Goal: Check status: Check status

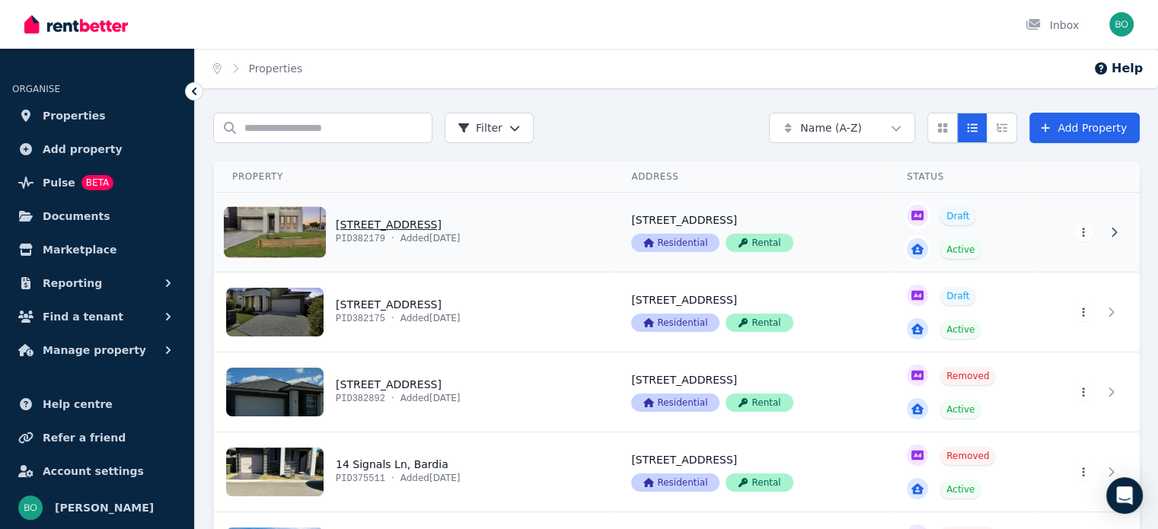
click at [396, 228] on link "View property details" at bounding box center [413, 232] width 399 height 79
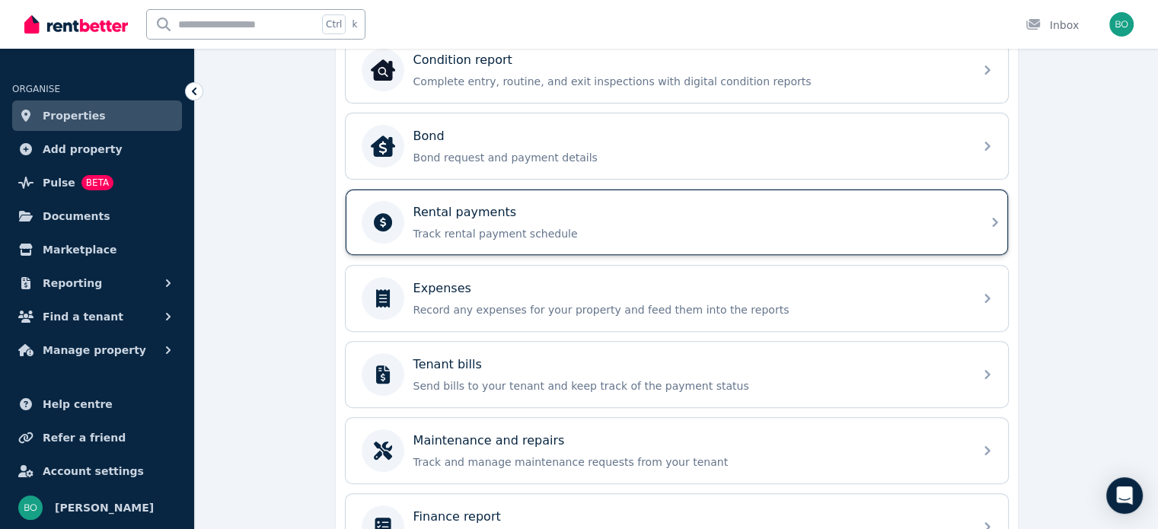
scroll to position [533, 0]
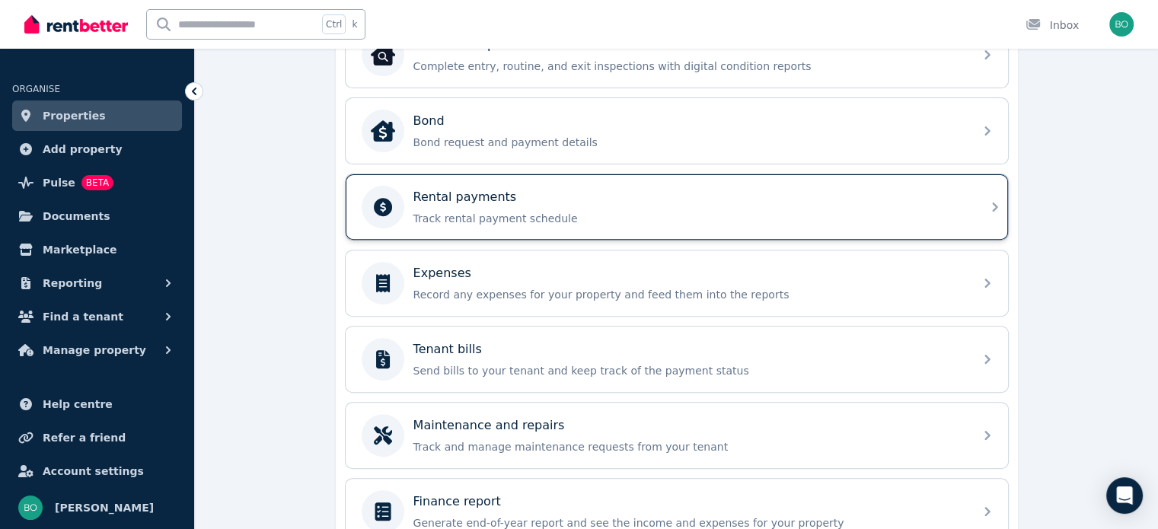
click at [460, 202] on p "Rental payments" at bounding box center [466, 197] width 104 height 18
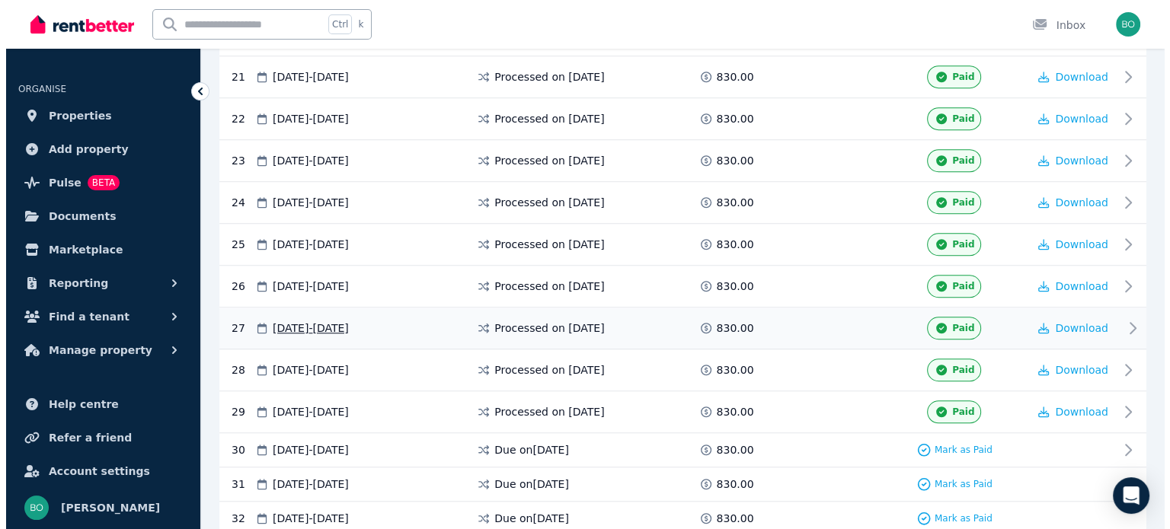
scroll to position [1235, 0]
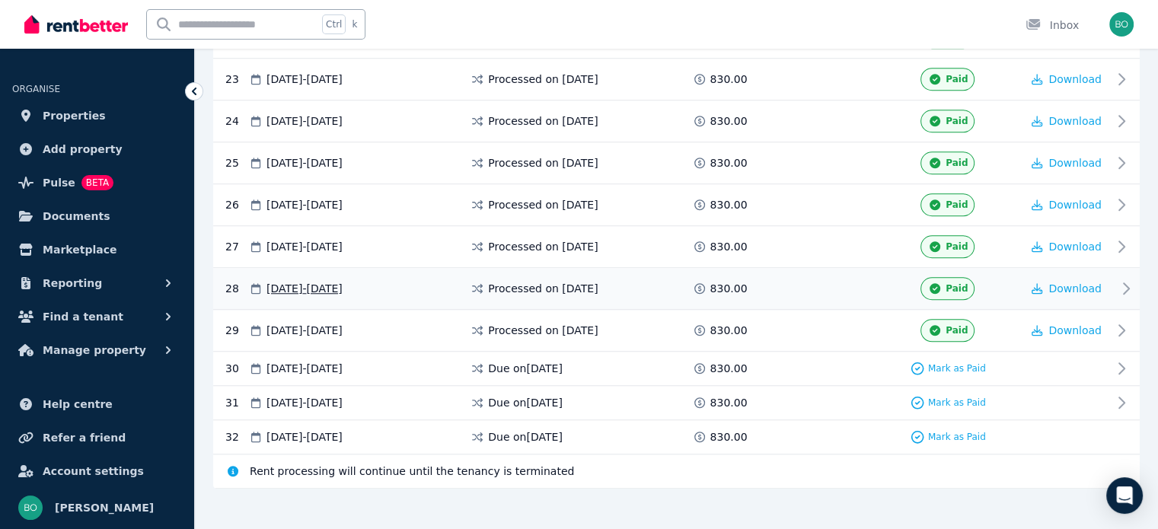
click at [556, 281] on span "Processed on [DATE]" at bounding box center [543, 288] width 110 height 15
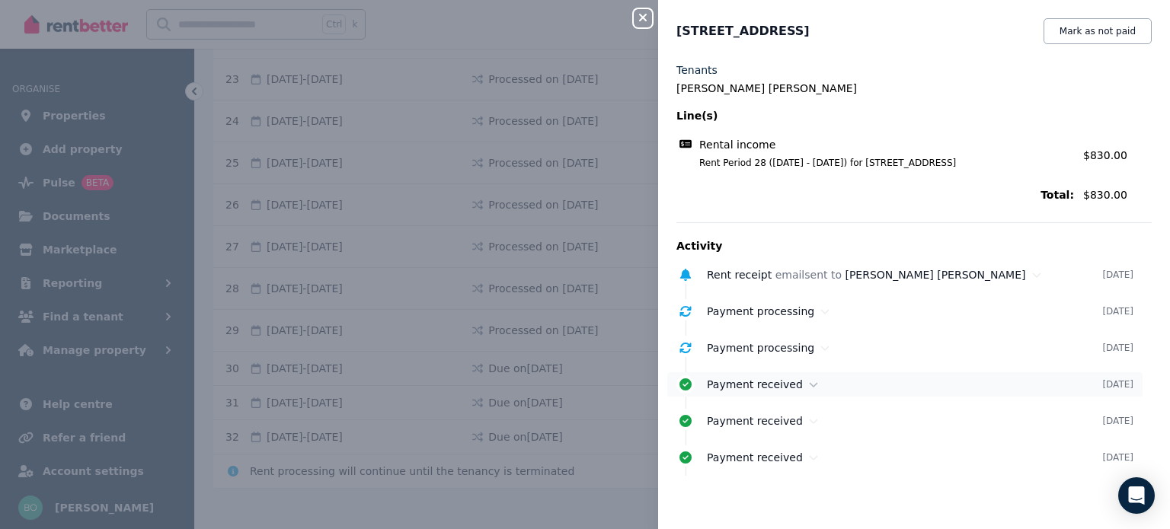
click at [690, 383] on icon at bounding box center [685, 385] width 12 height 12
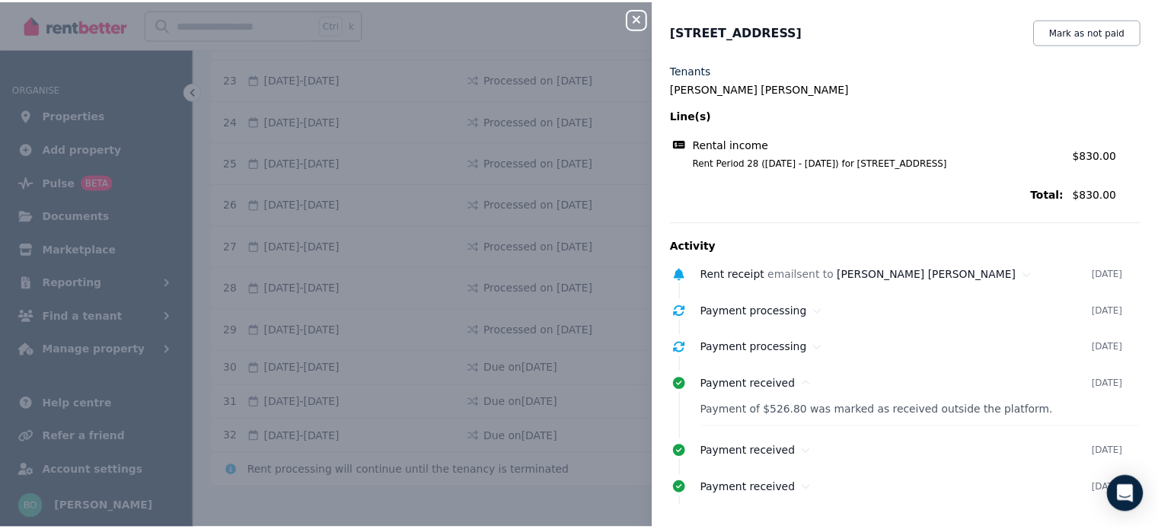
scroll to position [5, 0]
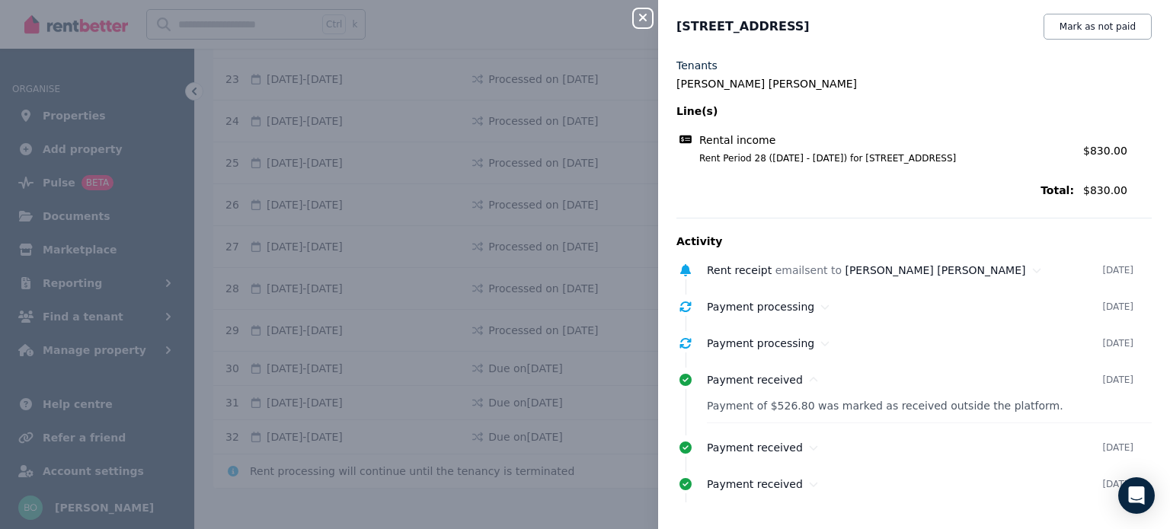
click at [647, 20] on icon "button" at bounding box center [643, 17] width 18 height 12
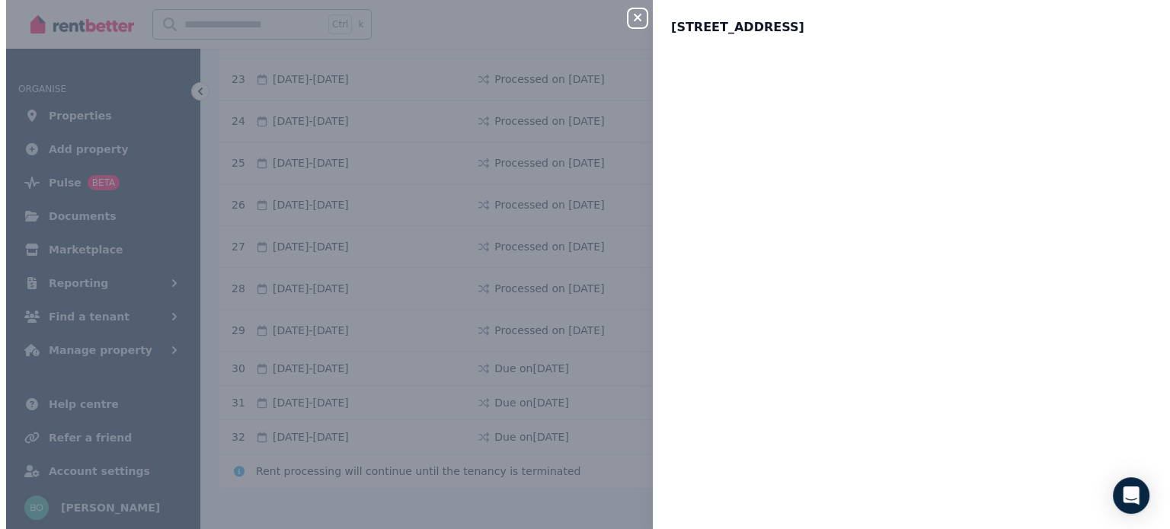
scroll to position [0, 0]
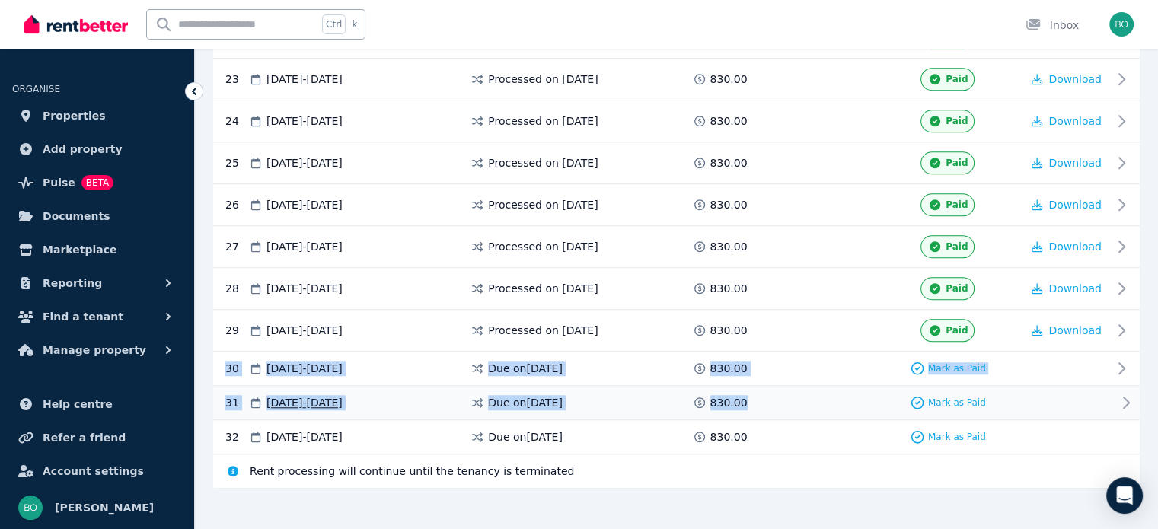
drag, startPoint x: 224, startPoint y: 342, endPoint x: 792, endPoint y: 385, distance: 569.8
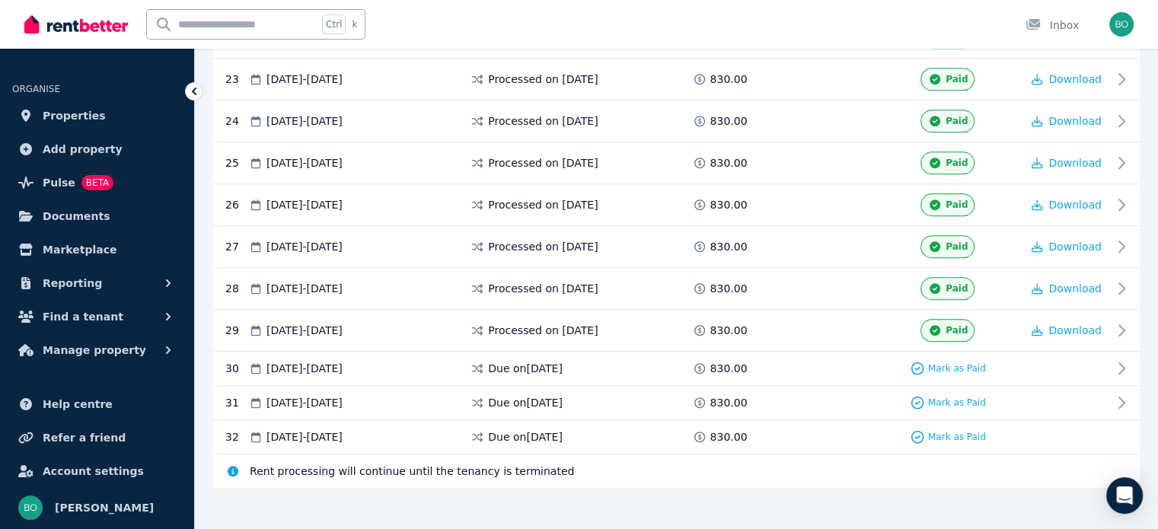
click at [598, 281] on span "Processed on [DATE]" at bounding box center [543, 288] width 110 height 15
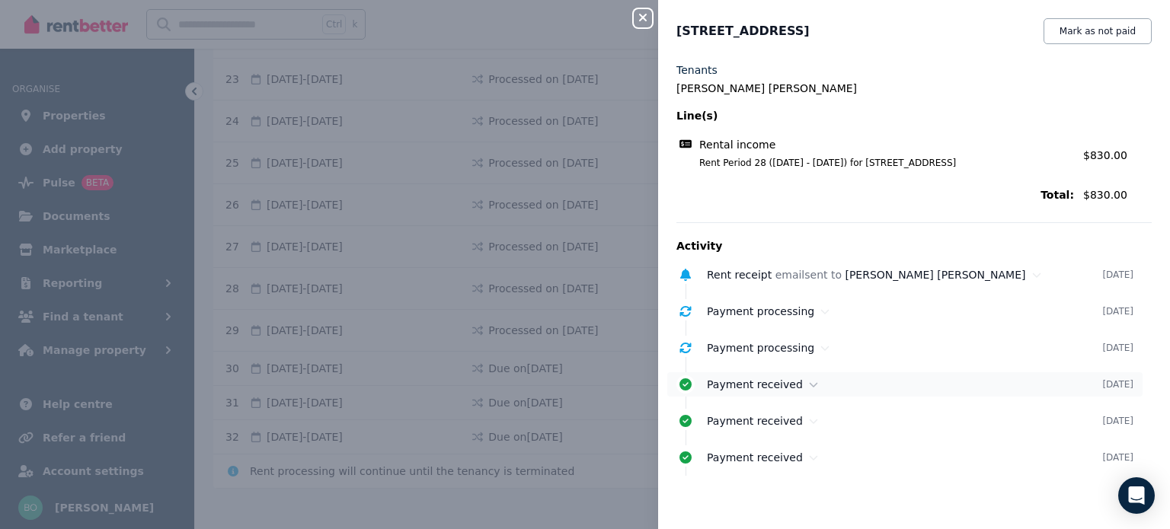
click at [777, 388] on span "Payment received" at bounding box center [755, 385] width 96 height 12
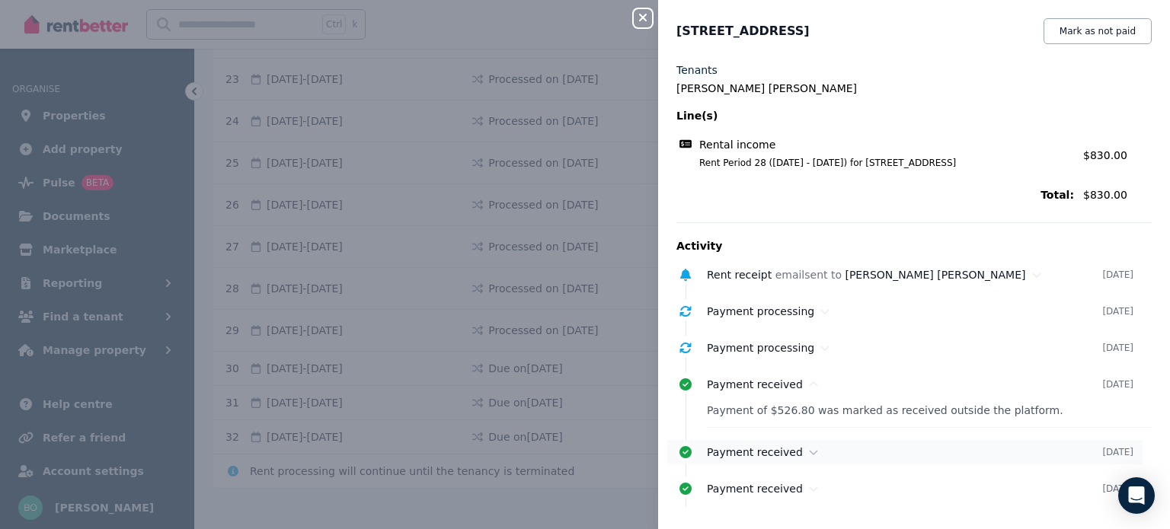
click at [779, 452] on span "Payment received" at bounding box center [755, 452] width 96 height 12
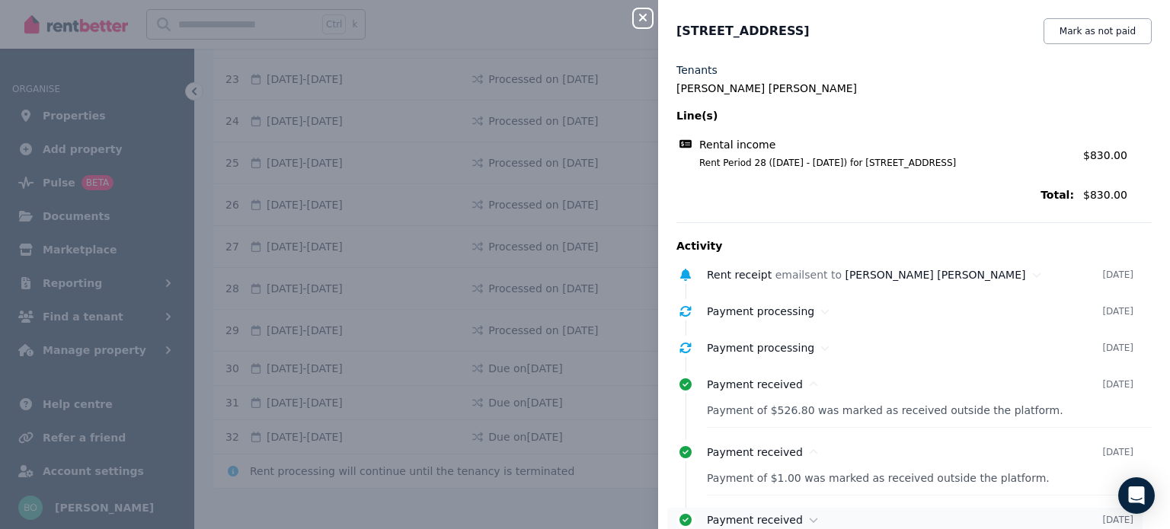
click at [777, 517] on span "Payment received" at bounding box center [755, 520] width 96 height 12
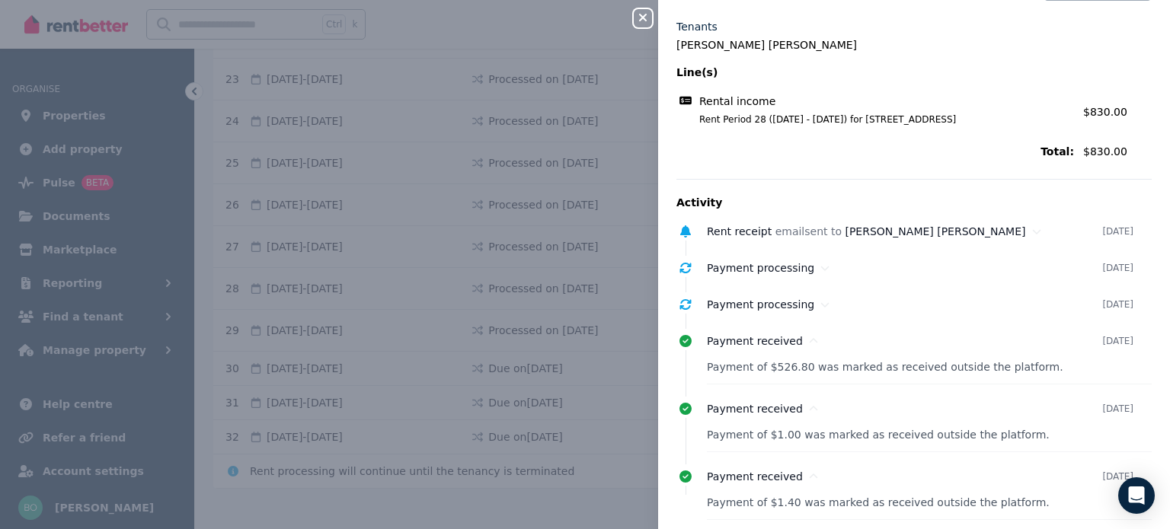
scroll to position [67, 0]
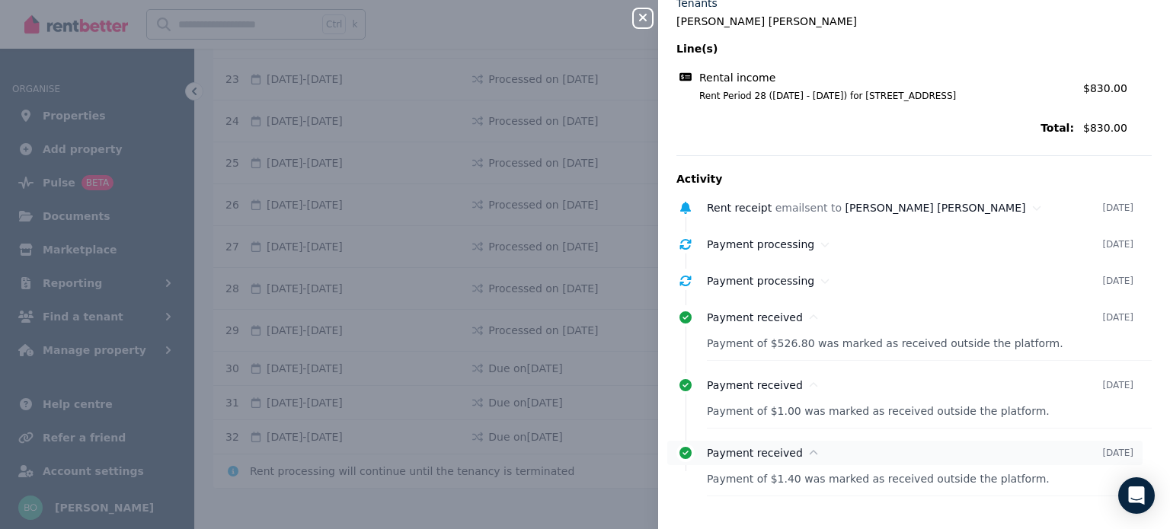
click at [761, 455] on span "Payment received" at bounding box center [755, 453] width 96 height 12
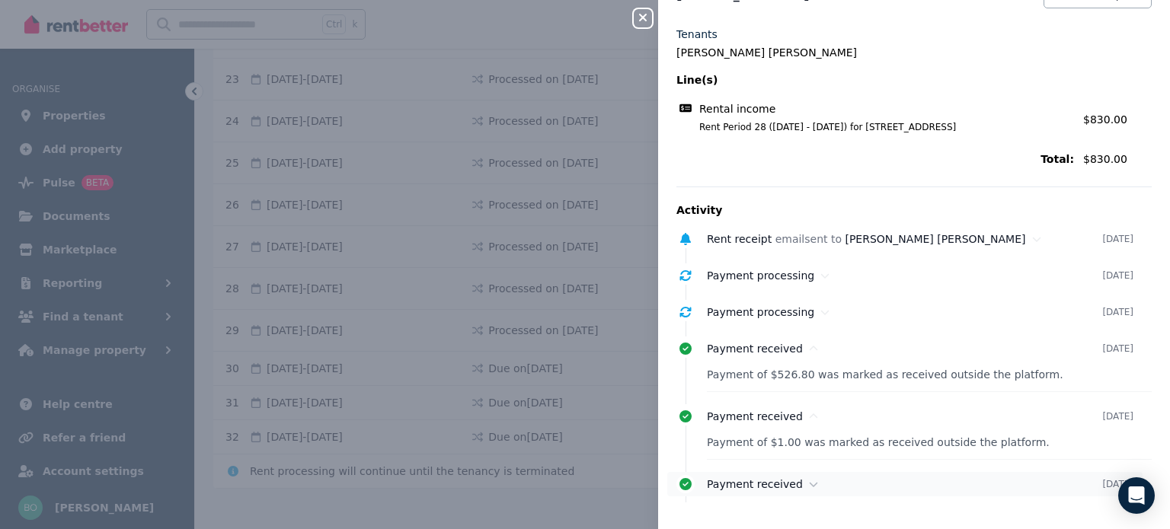
click at [682, 487] on icon at bounding box center [685, 484] width 12 height 12
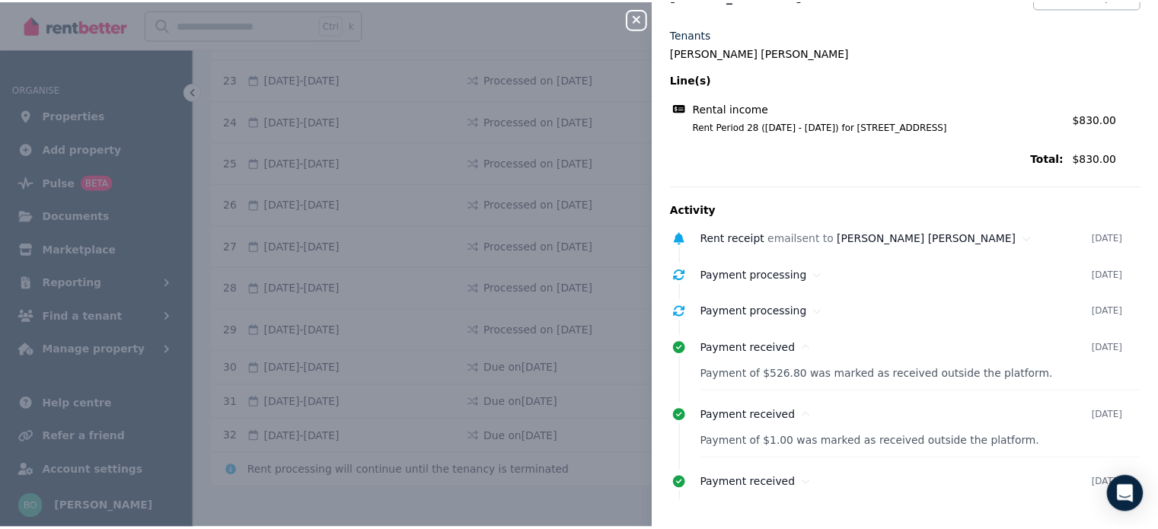
scroll to position [67, 0]
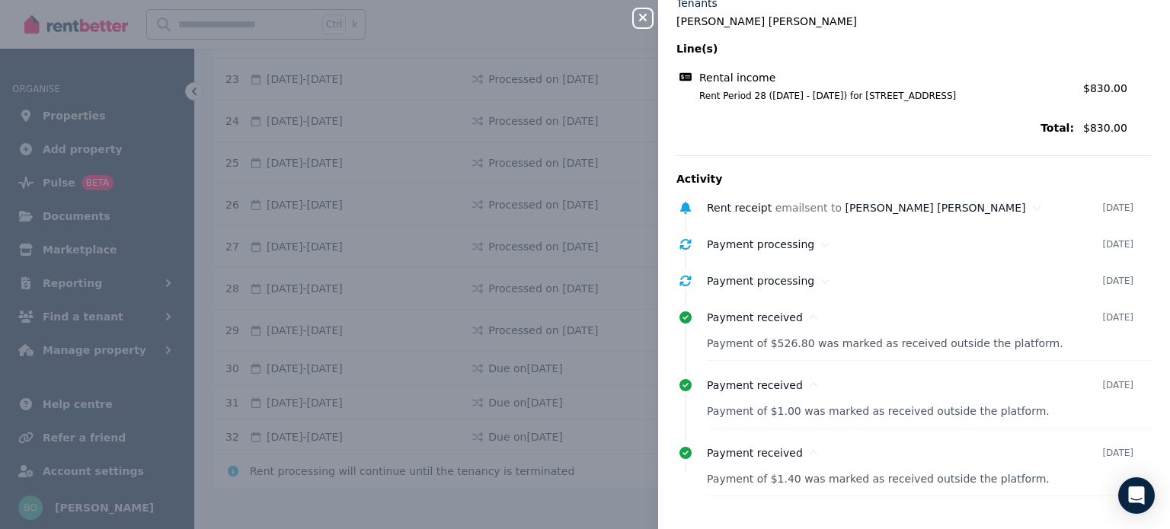
click at [646, 24] on button "Close panel" at bounding box center [643, 18] width 18 height 18
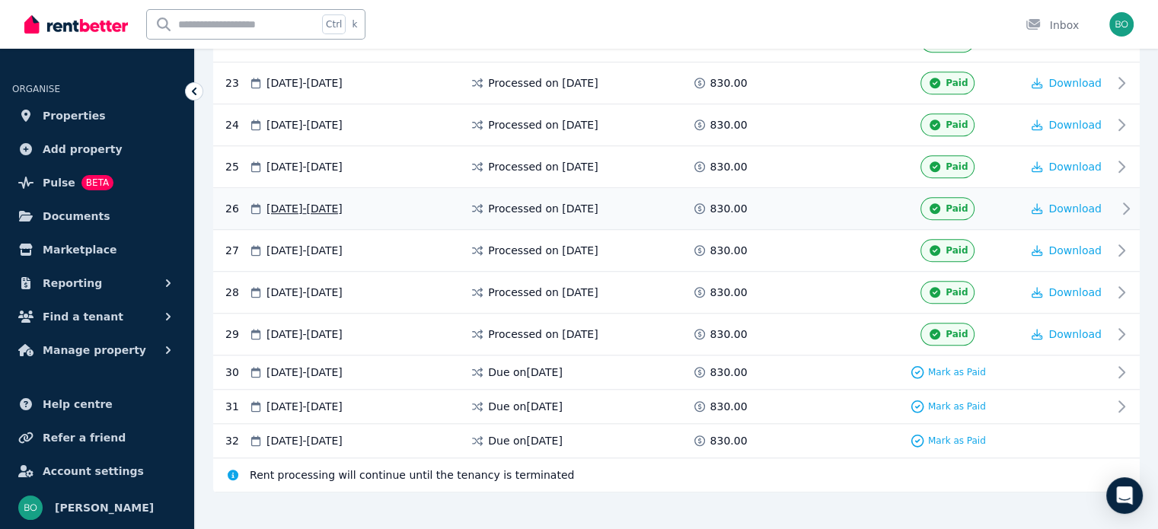
scroll to position [1235, 0]
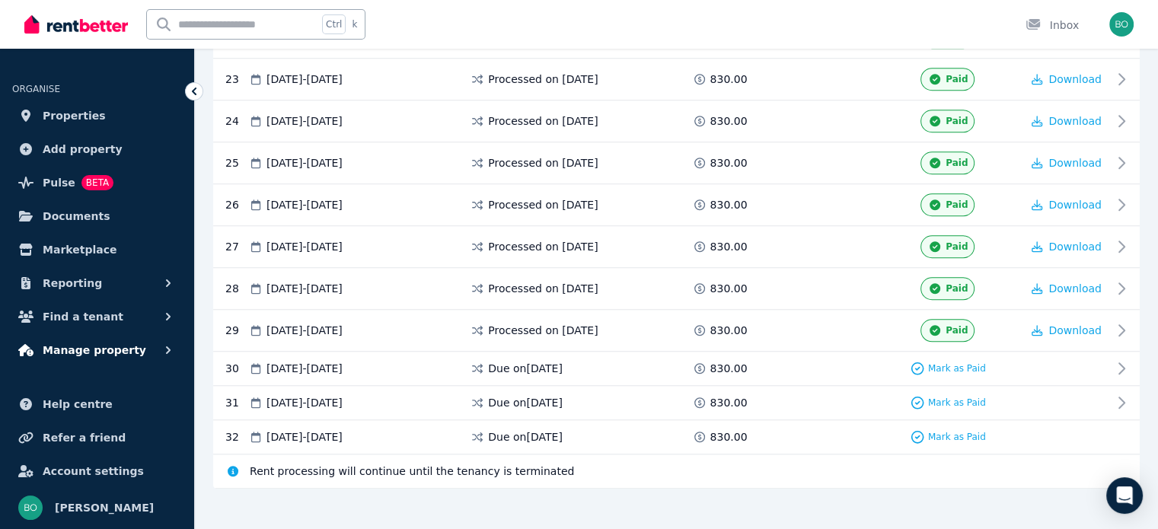
click at [110, 347] on span "Manage property" at bounding box center [95, 350] width 104 height 18
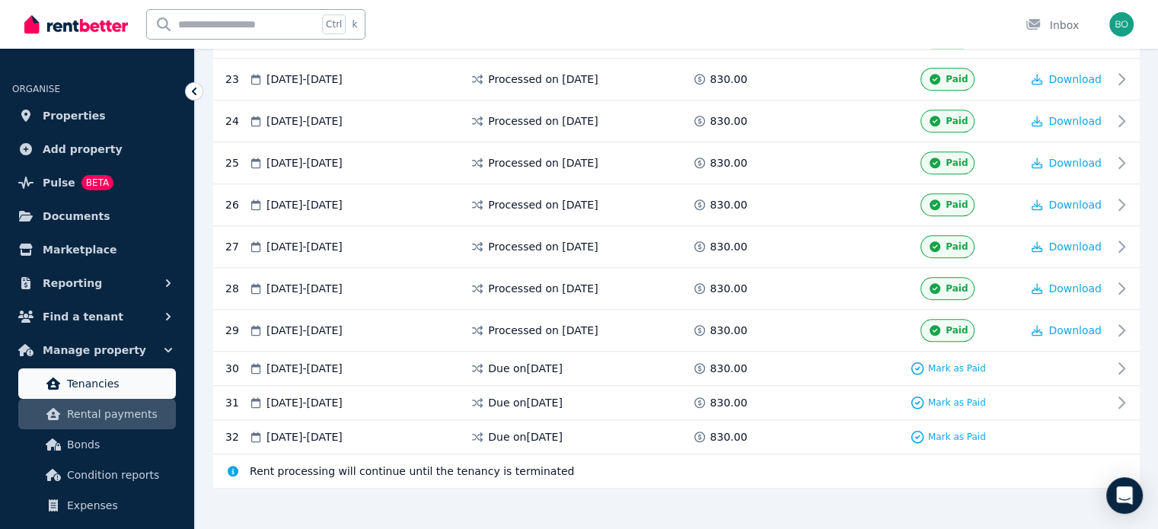
click at [97, 384] on span "Tenancies" at bounding box center [118, 384] width 103 height 18
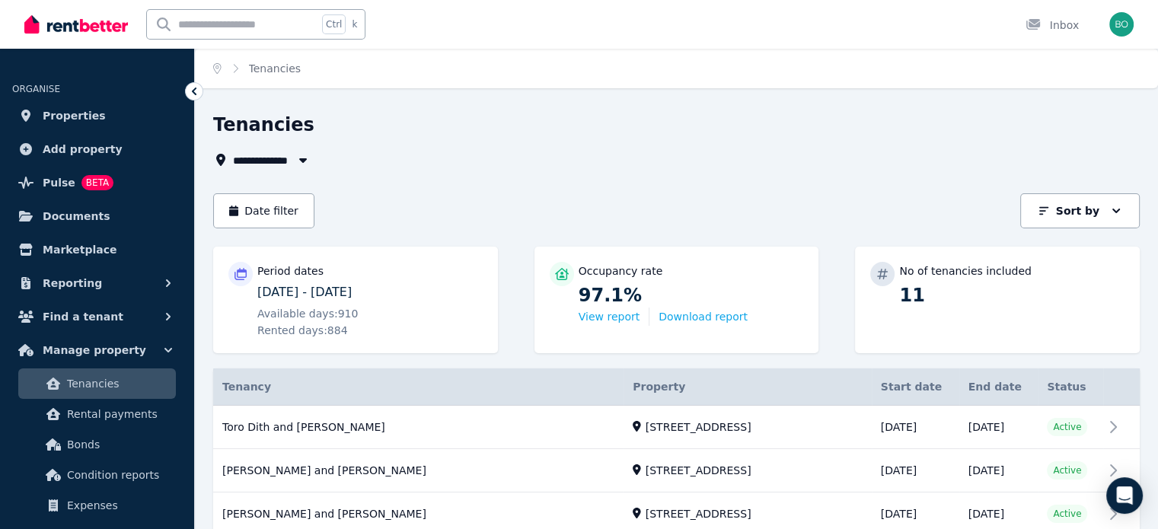
click at [106, 379] on span "Tenancies" at bounding box center [118, 384] width 103 height 18
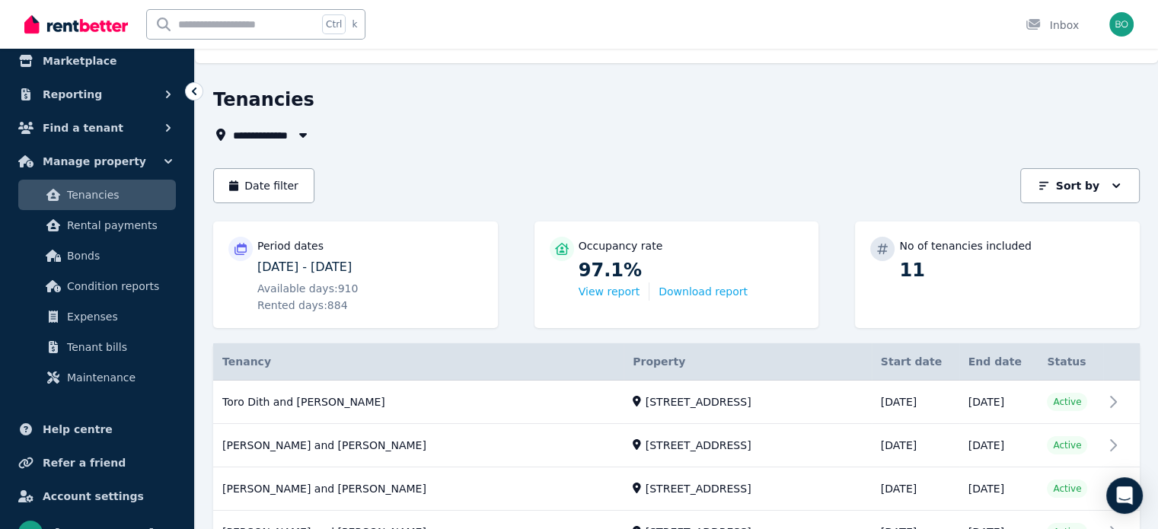
scroll to position [213, 0]
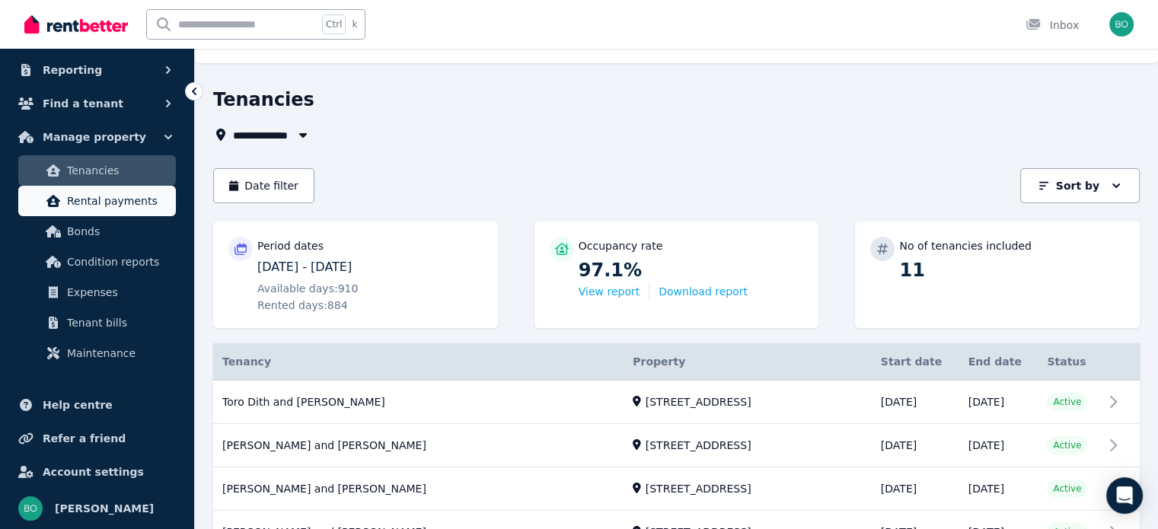
click at [109, 203] on span "Rental payments" at bounding box center [118, 201] width 103 height 18
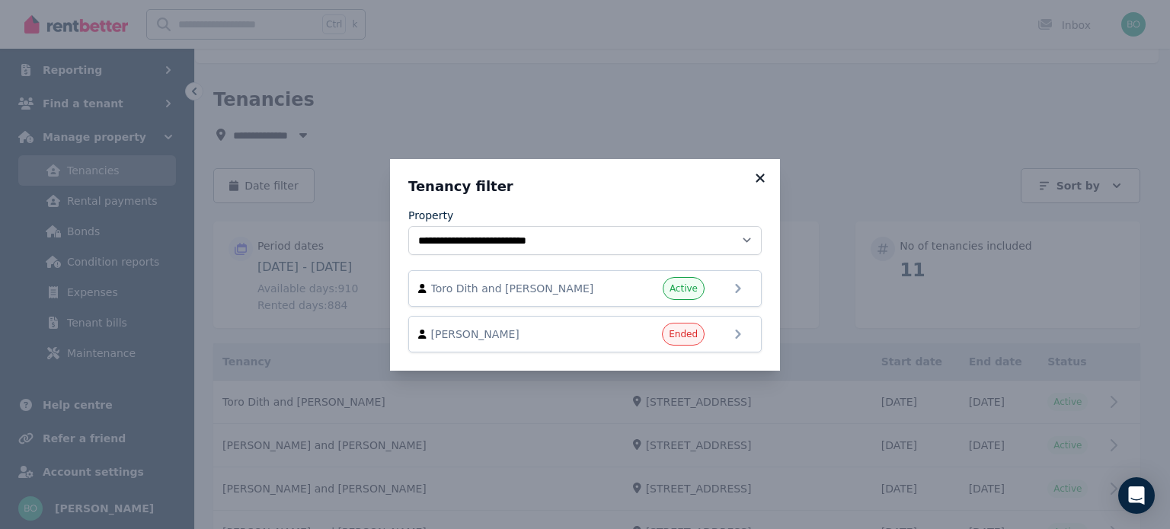
click at [760, 185] on icon at bounding box center [760, 178] width 15 height 14
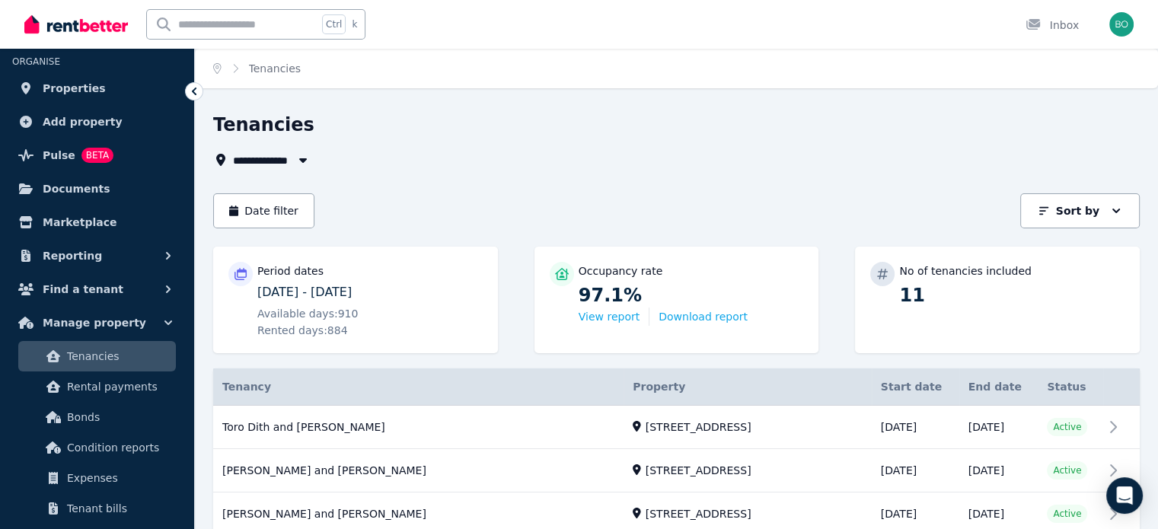
scroll to position [0, 0]
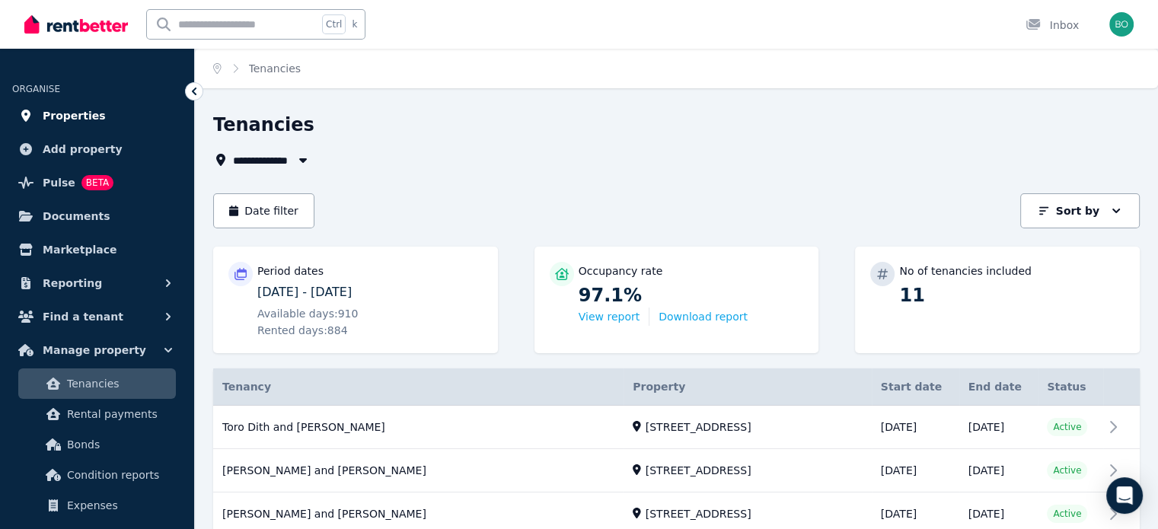
click at [73, 115] on span "Properties" at bounding box center [74, 116] width 63 height 18
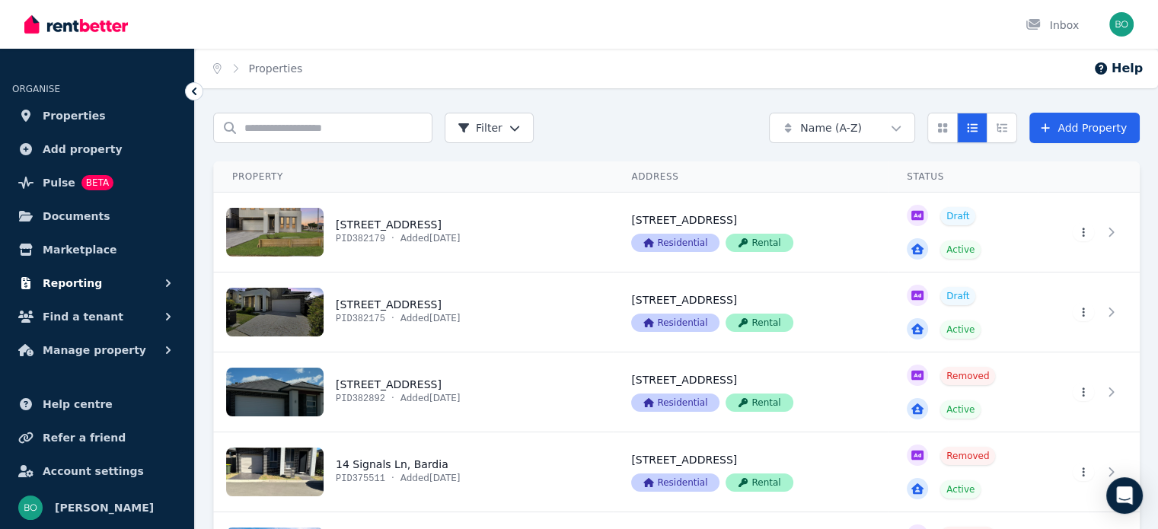
click at [79, 289] on span "Reporting" at bounding box center [72, 283] width 59 height 18
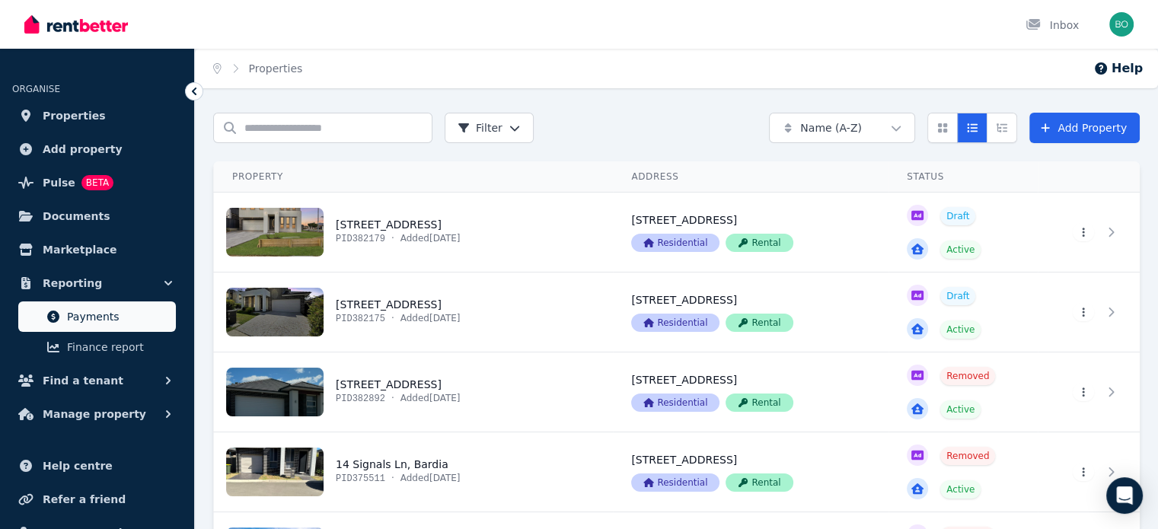
click at [81, 312] on span "Payments" at bounding box center [118, 317] width 103 height 18
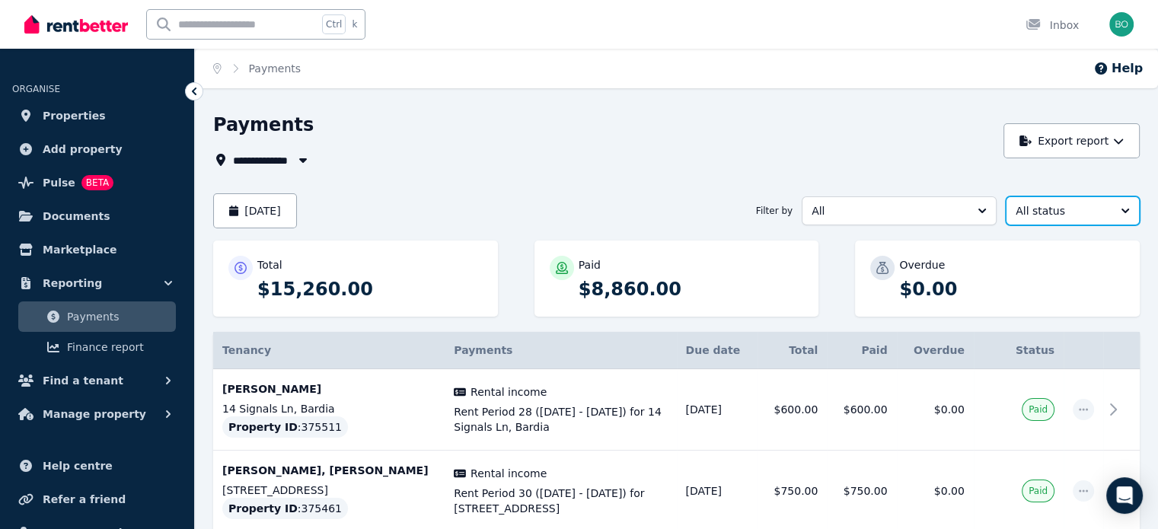
click at [1117, 216] on button "All status" at bounding box center [1073, 211] width 134 height 29
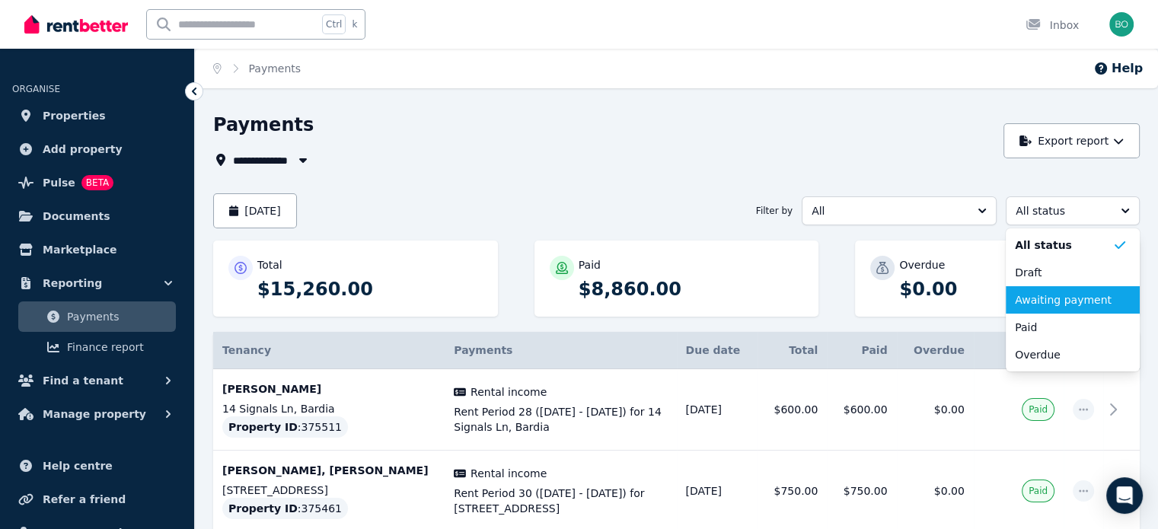
click at [1055, 302] on span "Awaiting payment" at bounding box center [1063, 299] width 97 height 15
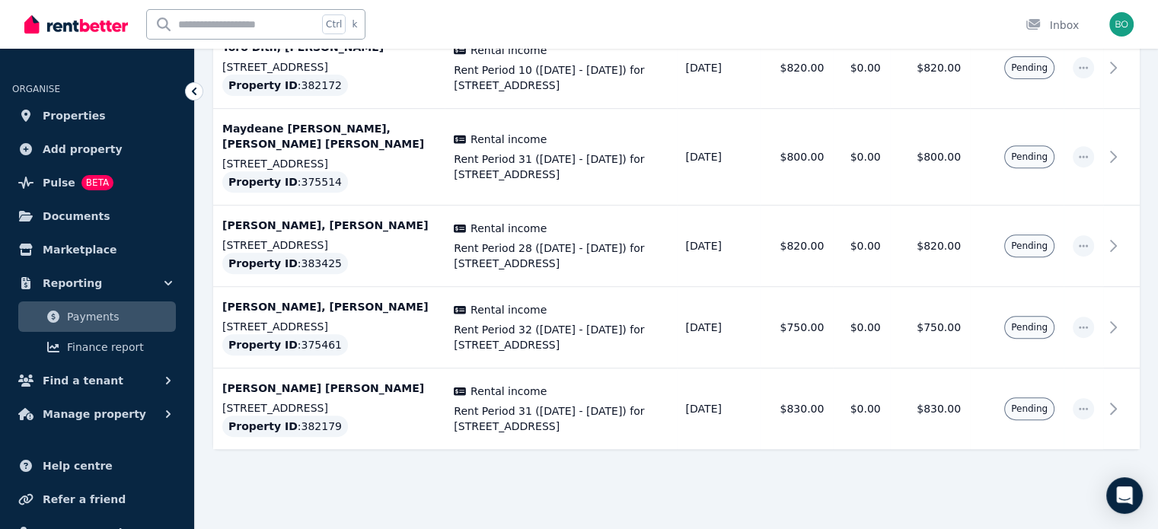
scroll to position [587, 0]
drag, startPoint x: 761, startPoint y: 478, endPoint x: 760, endPoint y: 485, distance: 7.7
click at [760, 478] on div at bounding box center [676, 489] width 927 height 27
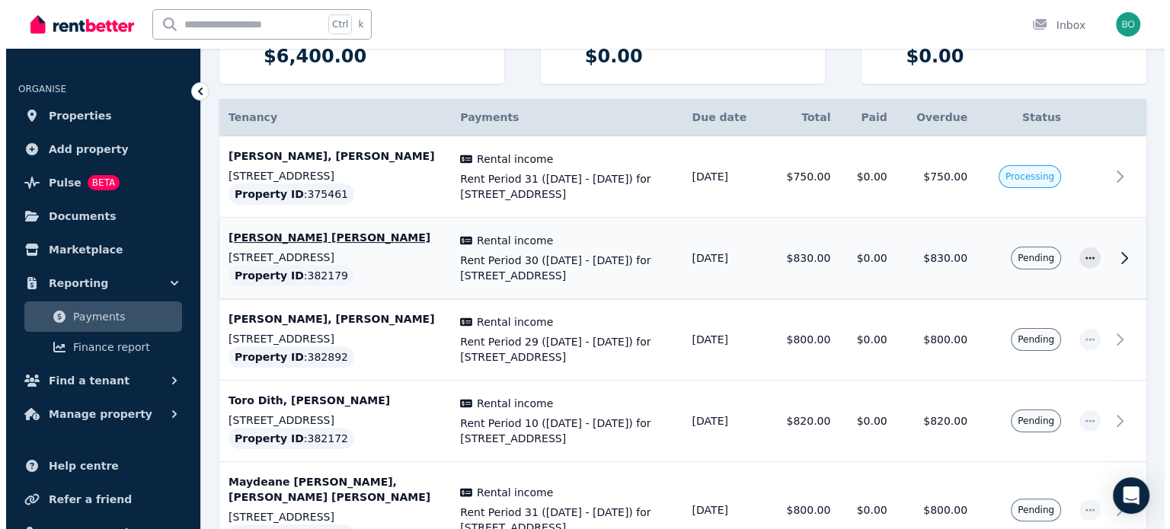
scroll to position [206, 0]
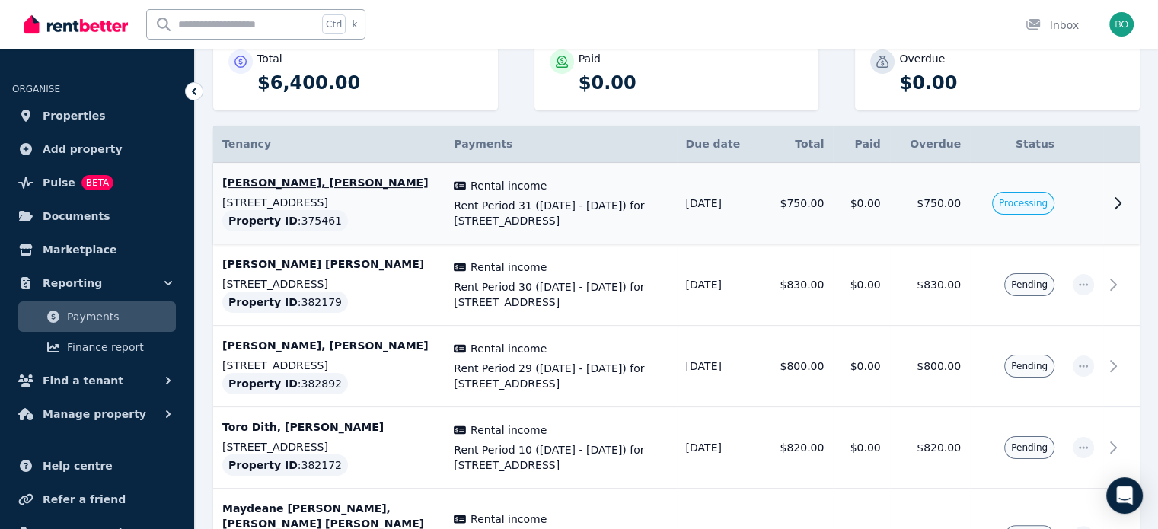
click at [1117, 203] on icon at bounding box center [1118, 203] width 18 height 18
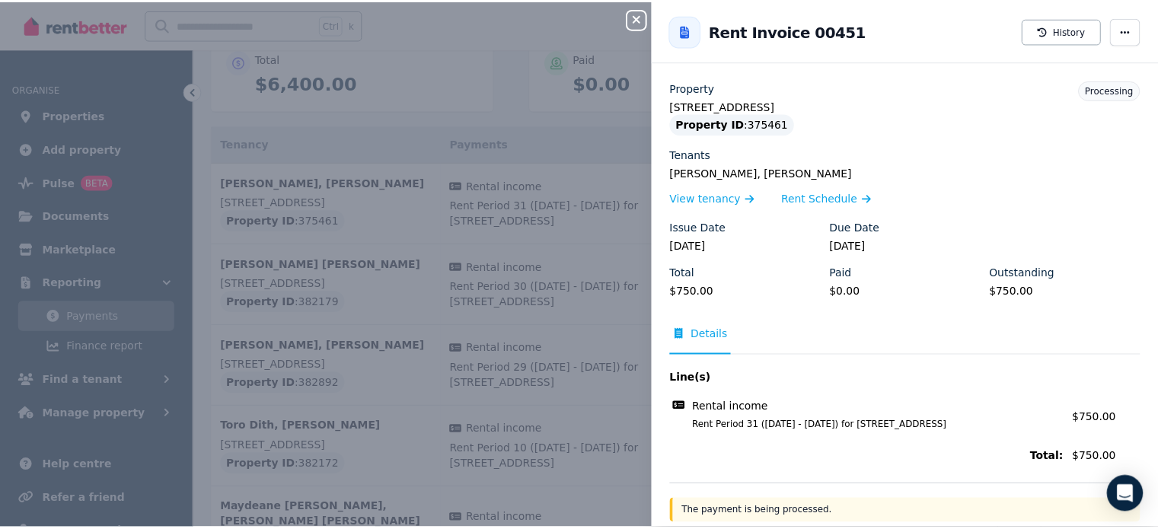
scroll to position [9, 0]
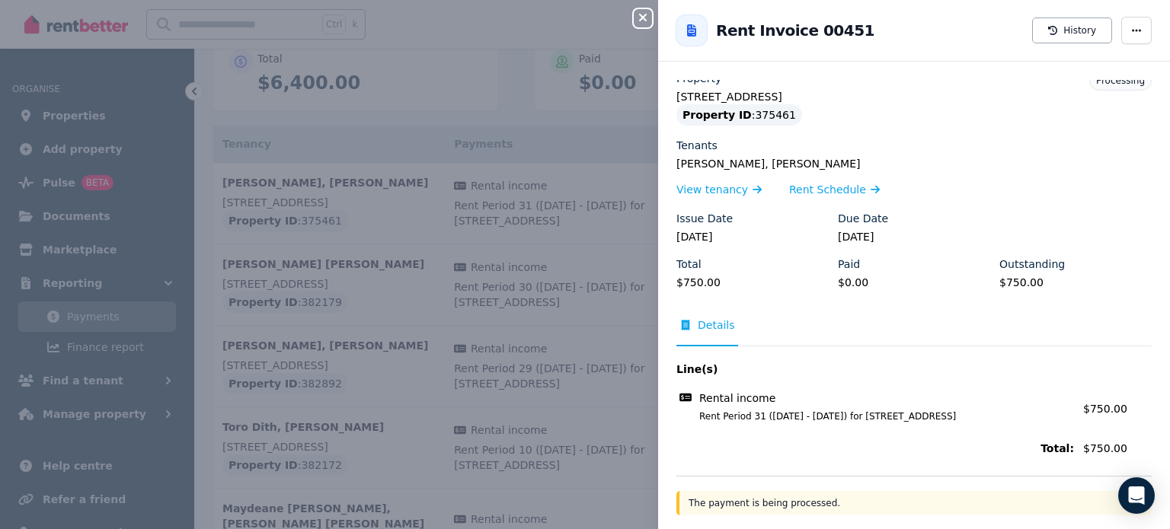
click at [650, 21] on icon "button" at bounding box center [643, 17] width 18 height 12
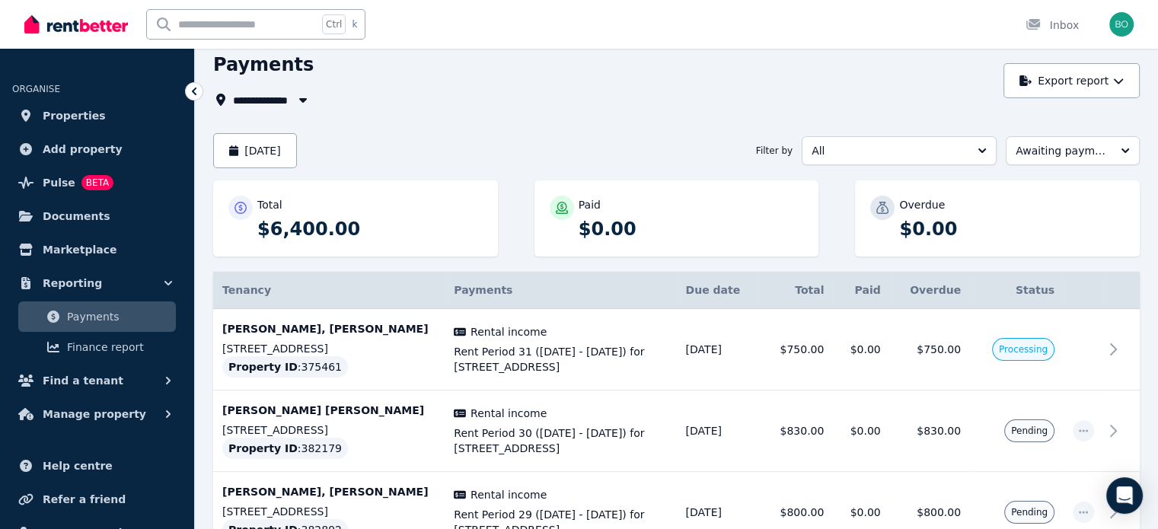
scroll to position [0, 0]
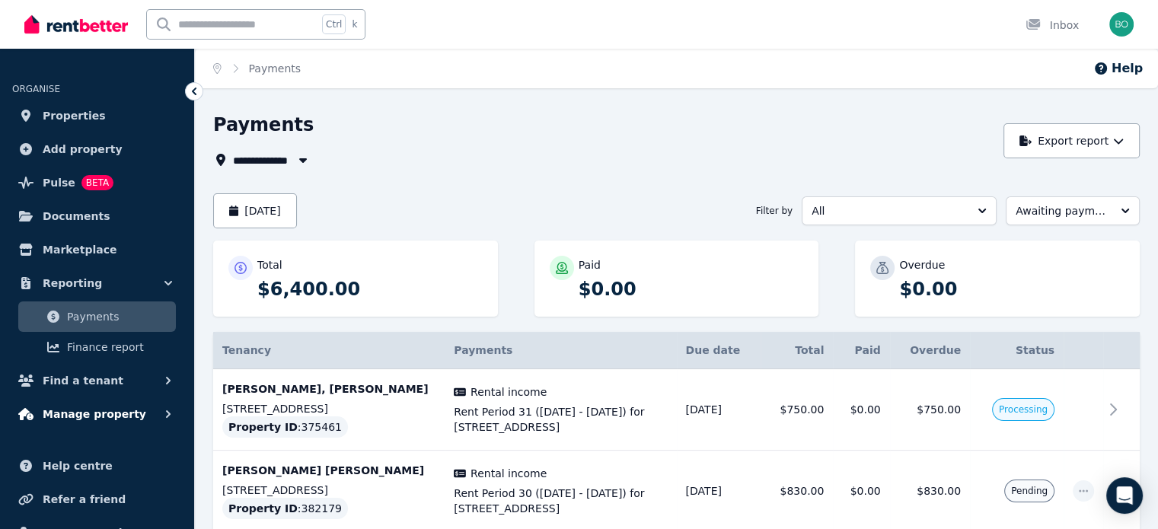
click at [120, 411] on span "Manage property" at bounding box center [95, 414] width 104 height 18
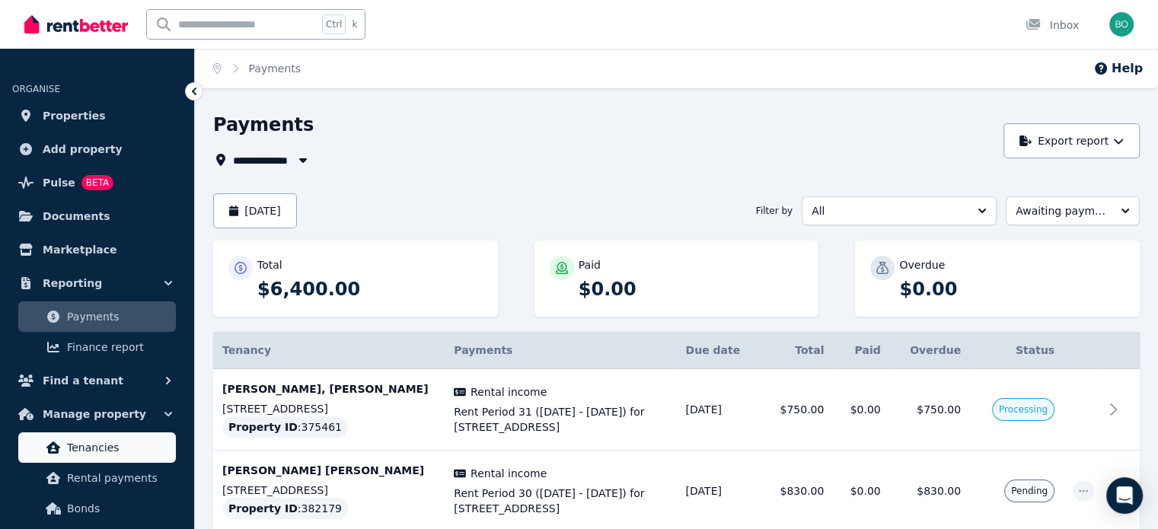
click at [107, 450] on span "Tenancies" at bounding box center [118, 448] width 103 height 18
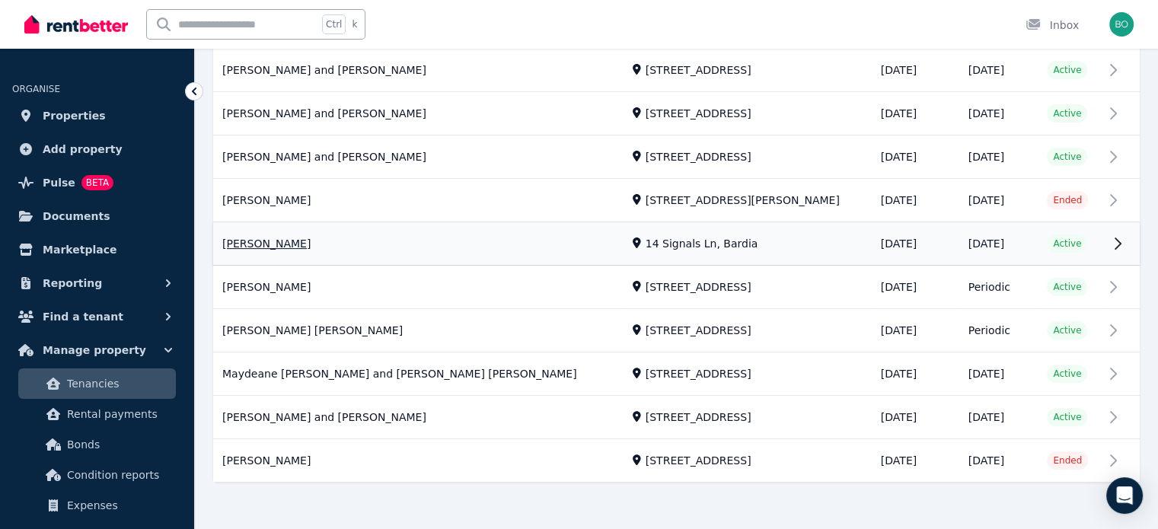
scroll to position [406, 0]
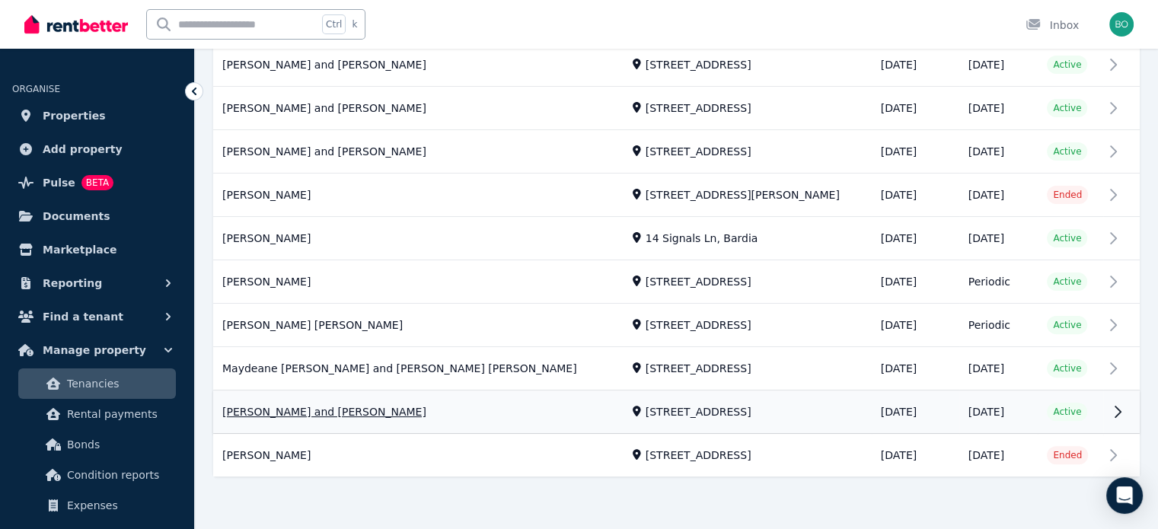
click at [312, 413] on link "View property details" at bounding box center [676, 412] width 927 height 43
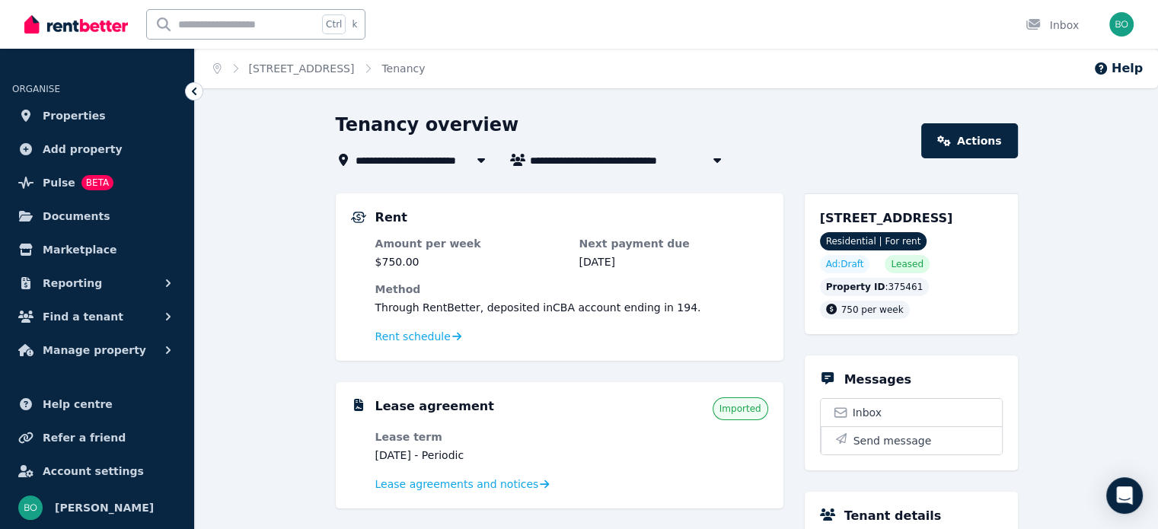
scroll to position [76, 0]
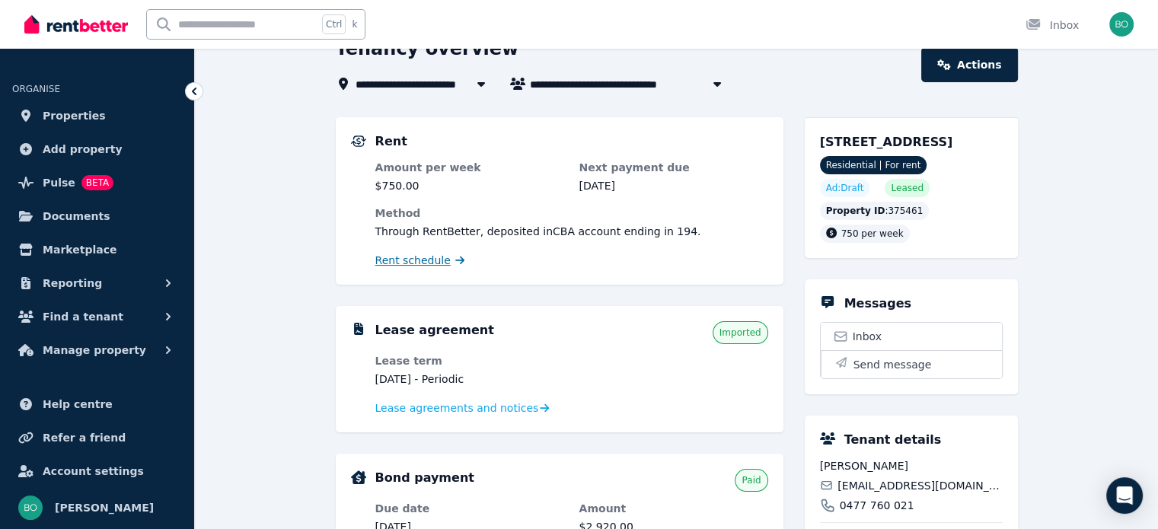
click at [412, 257] on span "Rent schedule" at bounding box center [412, 260] width 75 height 15
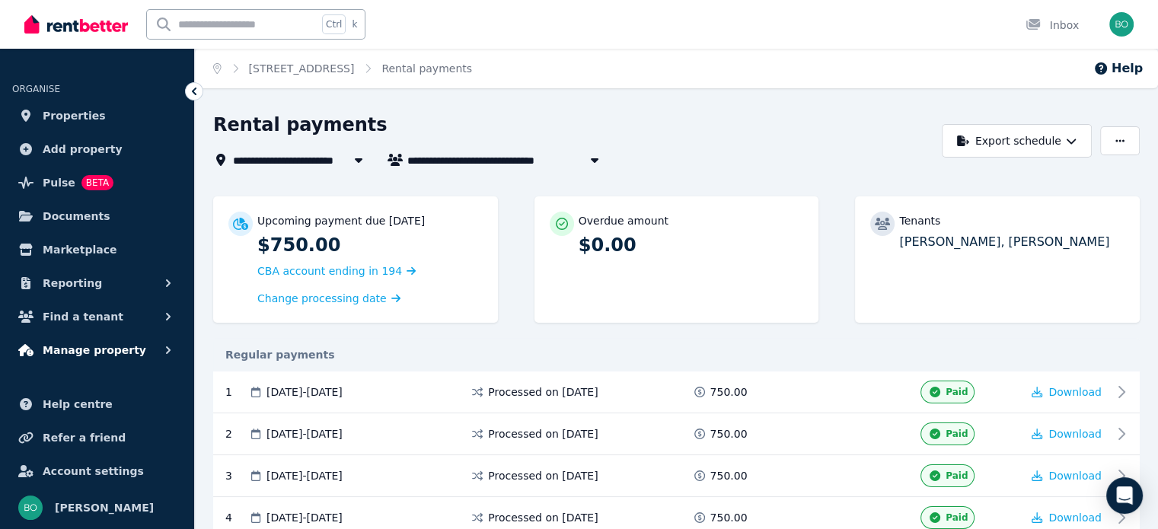
click at [116, 347] on span "Manage property" at bounding box center [95, 350] width 104 height 18
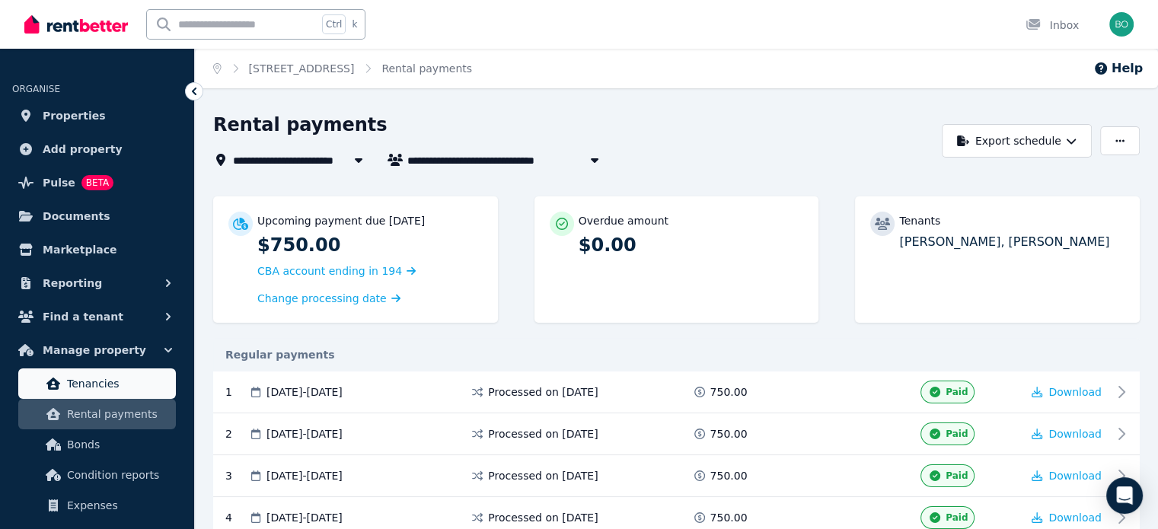
click at [97, 387] on span "Tenancies" at bounding box center [118, 384] width 103 height 18
